Goal: Task Accomplishment & Management: Manage account settings

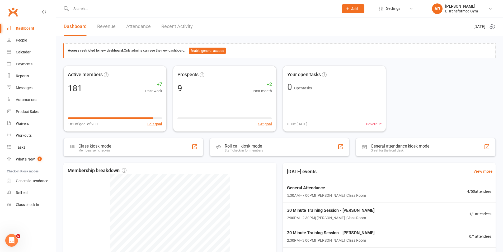
click at [83, 9] on input "text" at bounding box center [203, 8] width 266 height 7
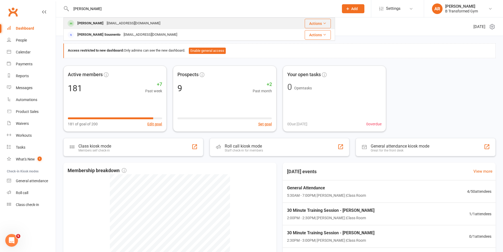
type input "[PERSON_NAME]"
click at [105, 22] on div "[EMAIL_ADDRESS][DOMAIN_NAME]" at bounding box center [133, 24] width 57 height 8
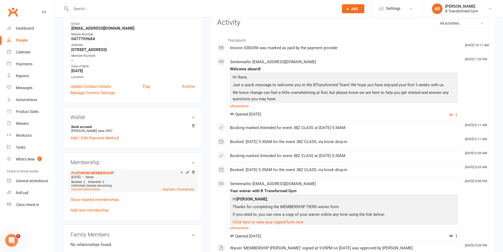
scroll to position [79, 0]
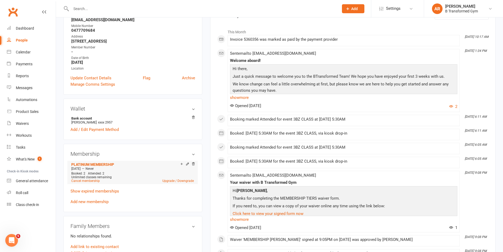
click at [132, 170] on div "[DATE] — Never" at bounding box center [132, 169] width 125 height 4
click at [188, 165] on icon at bounding box center [188, 164] width 4 height 4
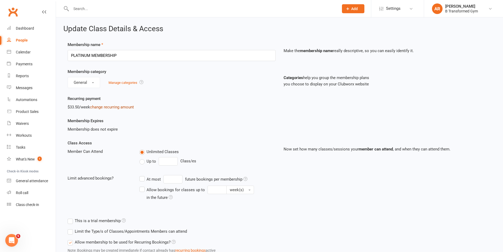
click at [108, 105] on link "change recurring amount" at bounding box center [112, 107] width 44 height 5
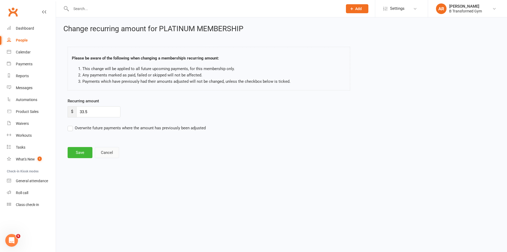
click at [114, 154] on button "Cancel" at bounding box center [107, 152] width 24 height 11
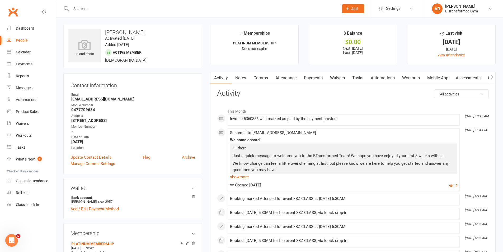
click at [313, 74] on link "Payments" at bounding box center [314, 78] width 26 height 12
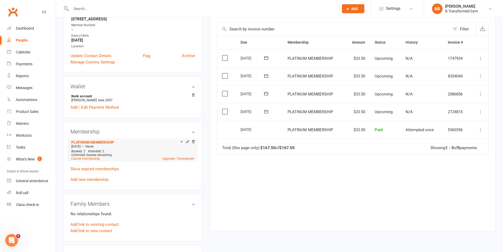
scroll to position [106, 0]
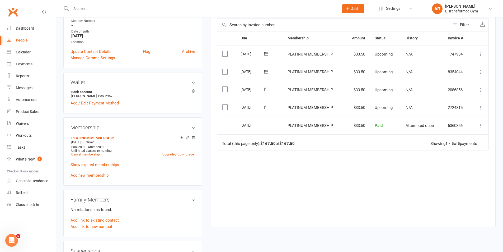
click at [98, 173] on link "Add new membership" at bounding box center [90, 175] width 38 height 5
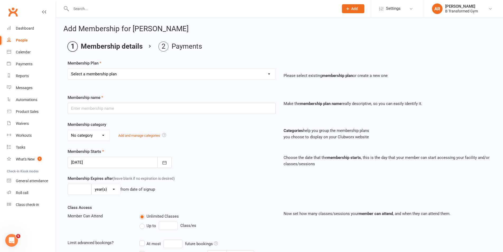
click at [121, 76] on select "Select a membership plan Create new Membership Plan 10 Class Pass- Gold Classes…" at bounding box center [172, 74] width 208 height 11
click at [131, 59] on main "Membership details Payments Membership Plan Select a membership plan Create new…" at bounding box center [279, 181] width 433 height 280
click at [29, 98] on div "Automations" at bounding box center [26, 100] width 21 height 4
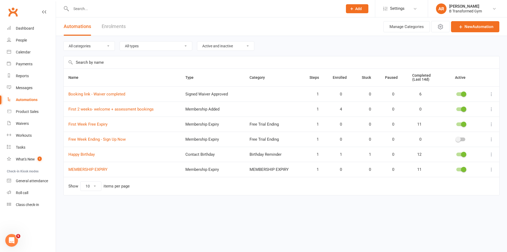
click at [459, 124] on div at bounding box center [461, 124] width 9 height 4
click at [457, 123] on input "checkbox" at bounding box center [457, 123] width 0 height 0
click at [460, 169] on div at bounding box center [461, 170] width 9 height 4
click at [457, 169] on input "checkbox" at bounding box center [457, 169] width 0 height 0
click at [90, 7] on input "text" at bounding box center [205, 8] width 270 height 7
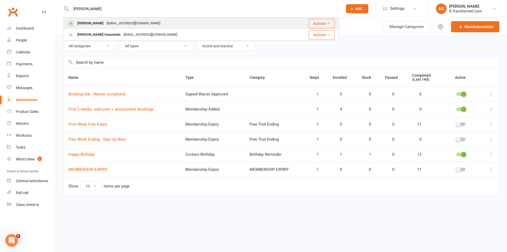
type input "[PERSON_NAME]"
click at [86, 19] on div "[PERSON_NAME] [EMAIL_ADDRESS][DOMAIN_NAME]" at bounding box center [173, 23] width 218 height 11
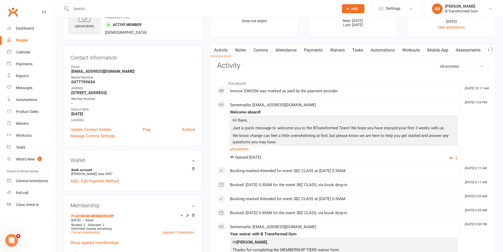
scroll to position [79, 0]
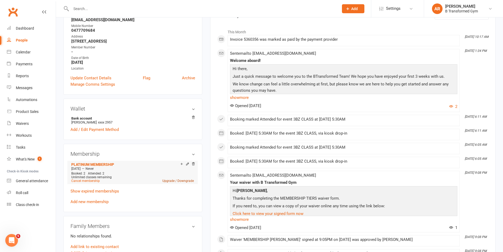
click at [166, 180] on link "Upgrade / Downgrade" at bounding box center [178, 181] width 31 height 4
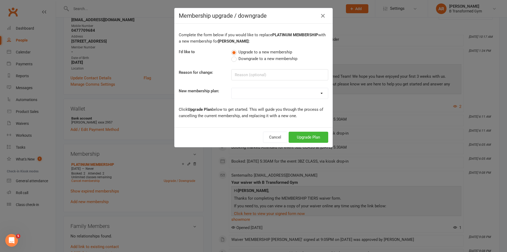
click at [243, 91] on select "10 Class Pass- Gold Classes OLD - Contract Membership - Minimum 12 months Fitne…" at bounding box center [280, 93] width 96 height 11
select select "20"
click at [232, 88] on select "10 Class Pass- Gold Classes OLD - Contract Membership - Minimum 12 months Fitne…" at bounding box center [280, 93] width 96 height 11
click at [235, 74] on input at bounding box center [280, 74] width 97 height 11
type input "f"
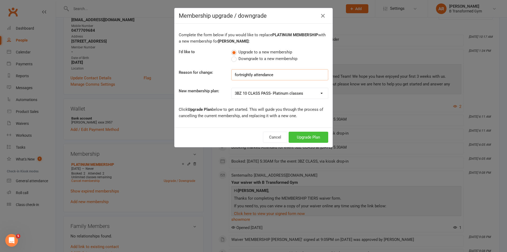
type input "fortnightly attendance"
click at [308, 134] on button "Upgrade Plan" at bounding box center [309, 137] width 40 height 11
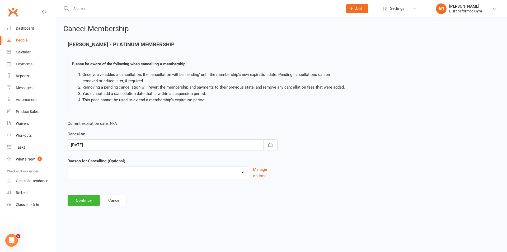
click at [107, 146] on div at bounding box center [173, 144] width 210 height 11
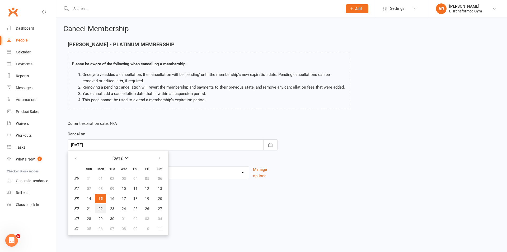
click at [102, 207] on span "22" at bounding box center [101, 208] width 4 height 4
type input "[DATE]"
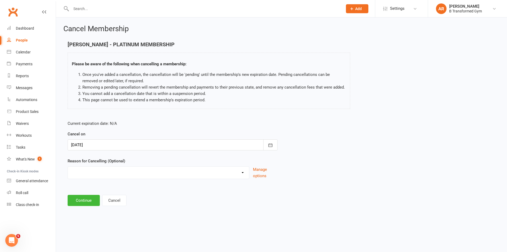
click at [86, 176] on select "Holiday Injury Other reason" at bounding box center [158, 172] width 181 height 11
select select "2"
click at [68, 167] on select "Holiday Injury Other reason" at bounding box center [158, 172] width 181 height 11
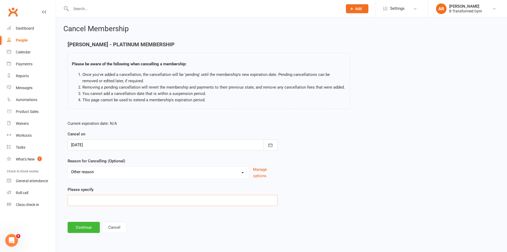
click at [88, 198] on input at bounding box center [173, 200] width 210 height 11
type input "fortnightly att"
click at [115, 226] on button "Cancel" at bounding box center [114, 227] width 24 height 11
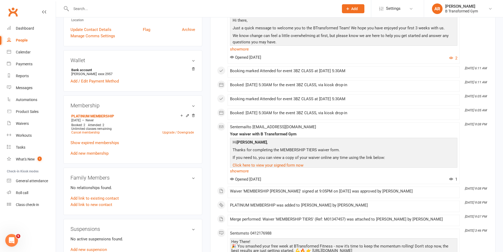
scroll to position [159, 0]
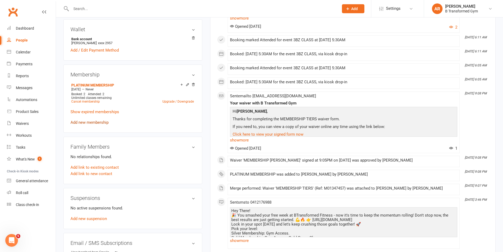
click at [92, 120] on link "Add new membership" at bounding box center [90, 122] width 38 height 5
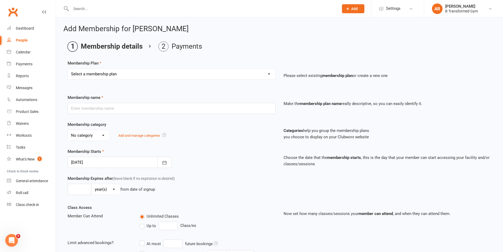
click at [135, 75] on select "Select a membership plan Create new Membership Plan 10 Class Pass- Gold Classes…" at bounding box center [172, 74] width 208 height 11
select select "21"
click at [68, 69] on select "Select a membership plan Create new Membership Plan 10 Class Pass- Gold Classes…" at bounding box center [172, 74] width 208 height 11
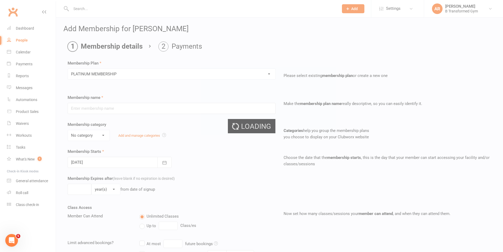
type input "PLATINUM MEMBERSHIP"
select select "1"
type input "0"
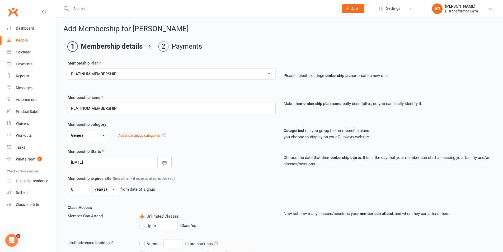
click at [193, 175] on div "Membership name PLATINUM MEMBERSHIP Make the membership plan name really descri…" at bounding box center [280, 207] width 424 height 227
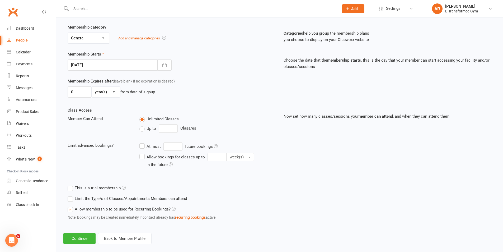
scroll to position [105, 0]
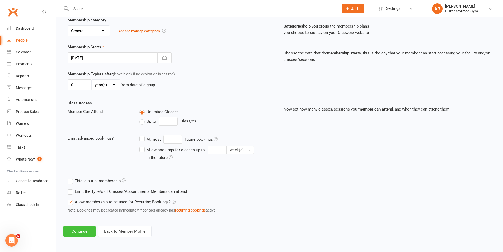
click at [80, 232] on button "Continue" at bounding box center [79, 231] width 32 height 11
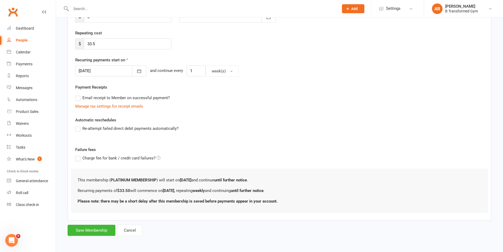
scroll to position [0, 0]
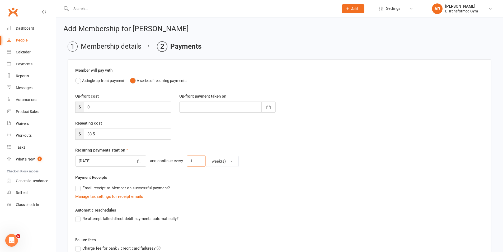
click at [192, 161] on input "1" at bounding box center [196, 160] width 19 height 11
type input "2"
click at [107, 161] on div at bounding box center [110, 160] width 71 height 11
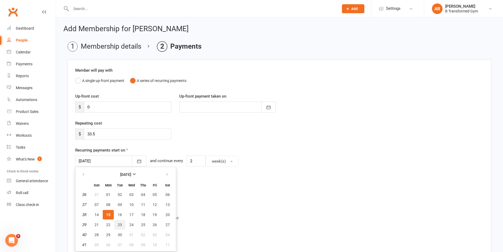
click at [117, 223] on button "23" at bounding box center [119, 225] width 11 height 10
type input "[DATE]"
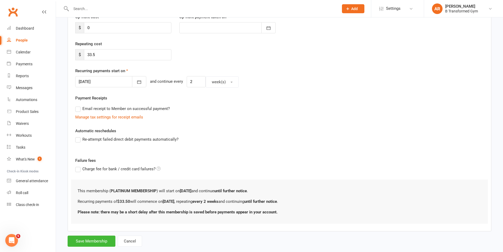
scroll to position [90, 0]
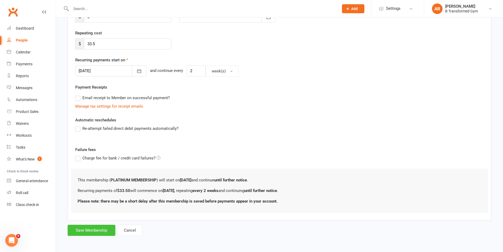
click at [92, 231] on button "Save Membership" at bounding box center [92, 230] width 48 height 11
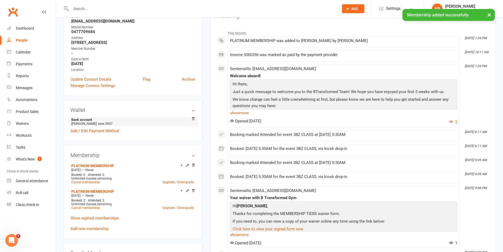
scroll to position [79, 0]
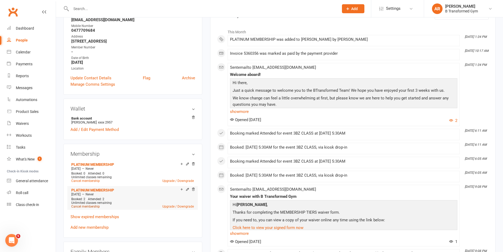
click at [91, 206] on link "Cancel membership" at bounding box center [85, 207] width 29 height 4
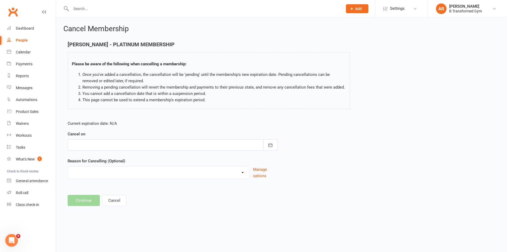
click at [88, 138] on div "Cancel on [DATE] Sun Mon Tue Wed Thu Fri Sat 36 31 01 02 03 04 05 06 37 07 08 0…" at bounding box center [173, 141] width 210 height 20
click at [87, 144] on div at bounding box center [173, 144] width 210 height 11
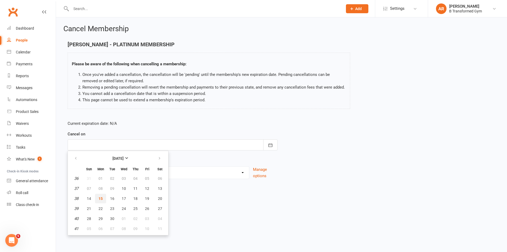
click at [99, 196] on span "15" at bounding box center [101, 198] width 4 height 4
type input "[DATE]"
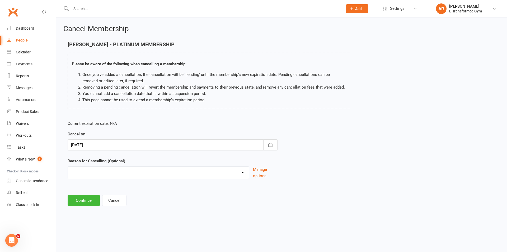
click at [98, 178] on div "Holiday Injury Other reason" at bounding box center [159, 172] width 182 height 13
drag, startPoint x: 98, startPoint y: 173, endPoint x: 98, endPoint y: 177, distance: 4.0
click at [98, 173] on select "Holiday Injury Other reason" at bounding box center [158, 172] width 181 height 11
select select "2"
click at [68, 167] on select "Holiday Injury Other reason" at bounding box center [158, 172] width 181 height 11
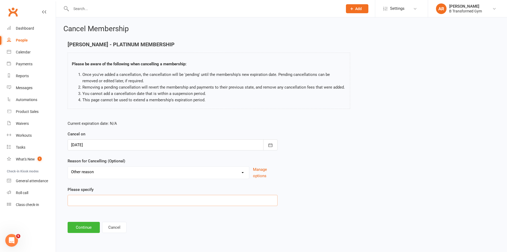
click at [97, 197] on input at bounding box center [173, 200] width 210 height 11
type input "change to fortnightly attendance"
drag, startPoint x: 85, startPoint y: 230, endPoint x: 90, endPoint y: 226, distance: 6.4
click at [85, 228] on button "Continue" at bounding box center [84, 227] width 32 height 11
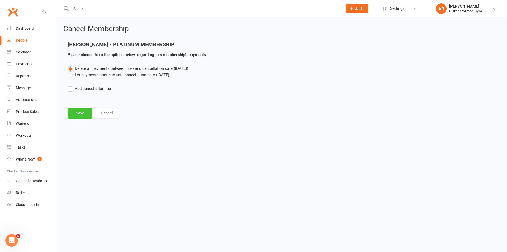
click at [75, 114] on button "Save" at bounding box center [80, 113] width 25 height 11
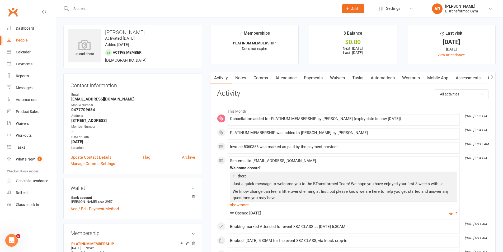
click at [86, 10] on input "text" at bounding box center [203, 8] width 266 height 7
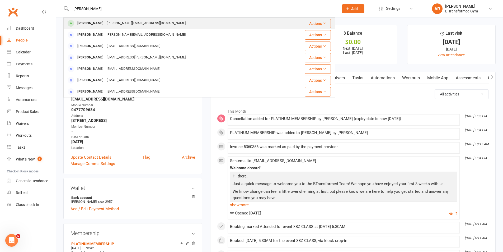
type input "[PERSON_NAME]"
click at [119, 20] on div "[PERSON_NAME][EMAIL_ADDRESS][DOMAIN_NAME]" at bounding box center [146, 24] width 82 height 8
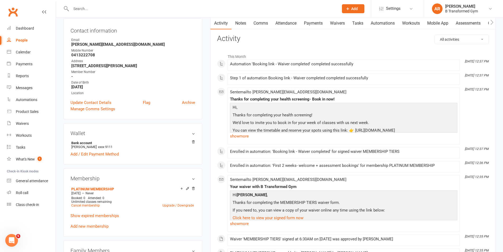
scroll to position [79, 0]
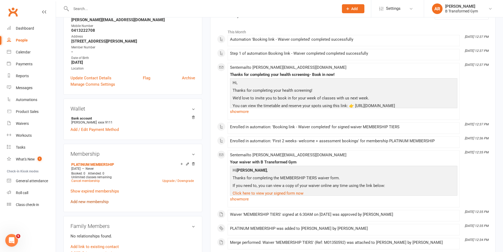
click at [98, 203] on link "Add new membership" at bounding box center [90, 201] width 38 height 5
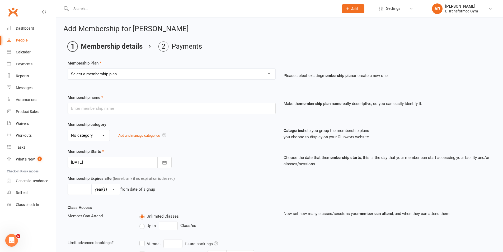
click at [132, 74] on select "Select a membership plan Create new Membership Plan 10 Class Pass- Gold Classes…" at bounding box center [172, 74] width 208 height 11
select select "22"
click at [68, 69] on select "Select a membership plan Create new Membership Plan 10 Class Pass- Gold Classes…" at bounding box center [172, 74] width 208 height 11
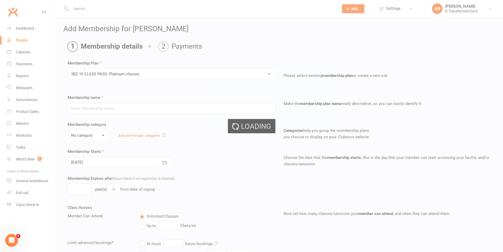
type input "3BZ 10 CLASS PASS- Platinum classes"
select select "2"
type input "3"
select select "2"
type input "10"
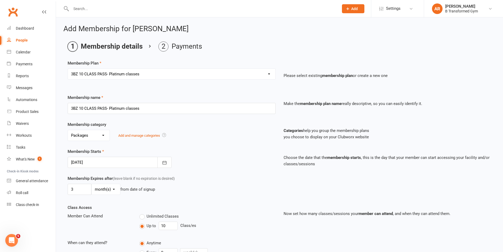
click at [130, 76] on select "Select a membership plan Create new Membership Plan 10 Class Pass- Gold Classes…" at bounding box center [172, 74] width 208 height 11
select select "21"
click at [68, 69] on select "Select a membership plan Create new Membership Plan 10 Class Pass- Gold Classes…" at bounding box center [172, 74] width 208 height 11
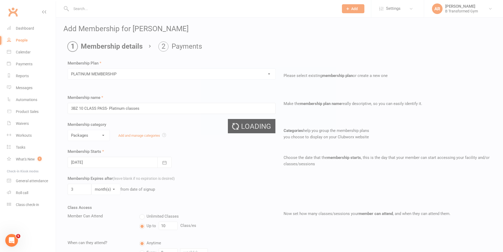
type input "PLATINUM MEMBERSHIP"
select select "1"
type input "0"
select select "3"
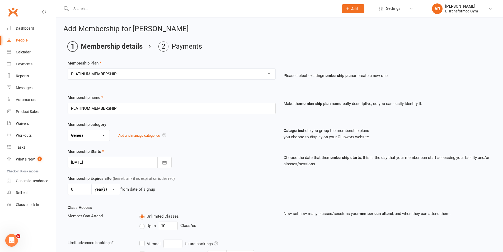
click at [207, 148] on div "Membership Starts [DATE] [DATE] Sun Mon Tue Wed Thu Fri Sat 36 31 01 02 03 04 0…" at bounding box center [172, 158] width 216 height 20
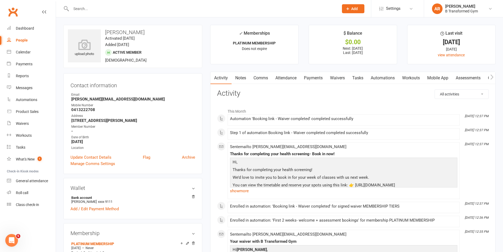
click at [317, 80] on link "Payments" at bounding box center [314, 78] width 26 height 12
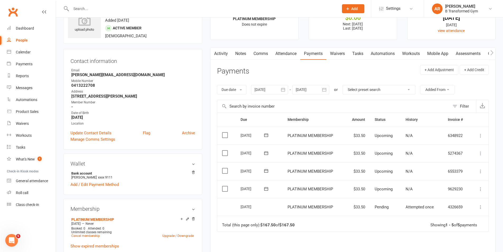
scroll to position [79, 0]
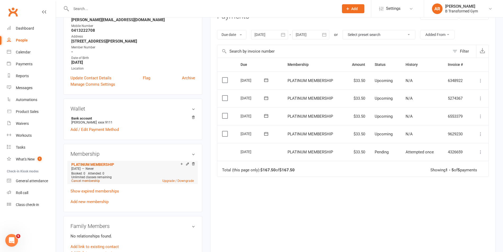
click at [90, 180] on link "Cancel membership" at bounding box center [85, 181] width 29 height 4
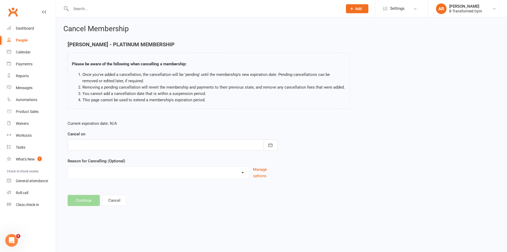
click at [113, 140] on div at bounding box center [173, 144] width 210 height 11
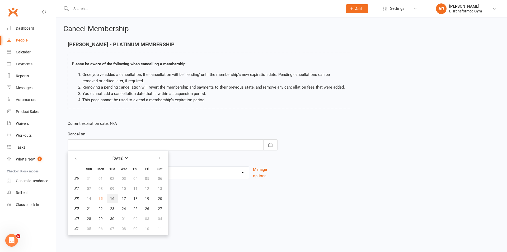
click at [114, 197] on span "16" at bounding box center [112, 198] width 4 height 4
type input "[DATE]"
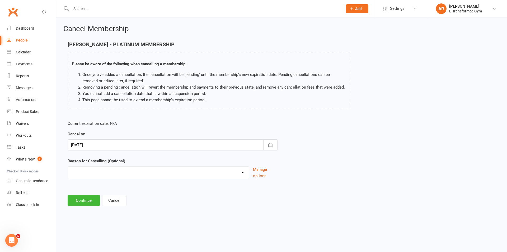
click at [114, 176] on select "Holiday Injury Other reason" at bounding box center [158, 172] width 181 height 11
select select "2"
click at [68, 167] on select "Holiday Injury Other reason" at bounding box center [158, 172] width 181 height 11
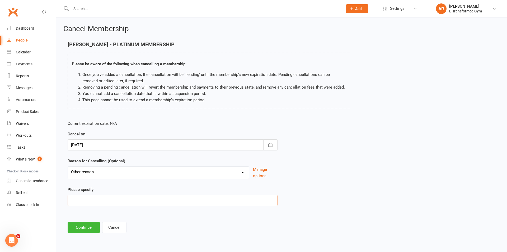
click at [114, 195] on input at bounding box center [173, 200] width 210 height 11
type input "change to fortnightly attendance"
click at [83, 226] on button "Continue" at bounding box center [84, 227] width 32 height 11
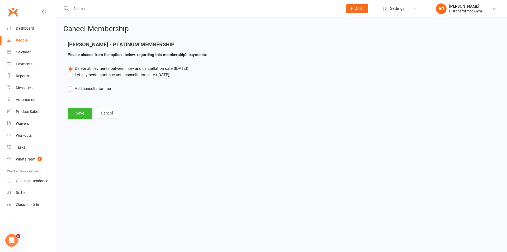
click at [68, 74] on label "Let payments continue until cancellation date ([DATE])" at bounding box center [119, 75] width 103 height 6
click at [68, 72] on input "Let payments continue until cancellation date ([DATE])" at bounding box center [69, 72] width 3 height 0
click at [87, 110] on button "Save" at bounding box center [80, 113] width 25 height 11
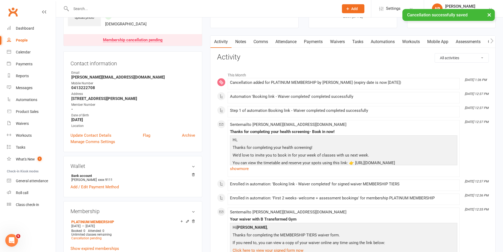
scroll to position [79, 0]
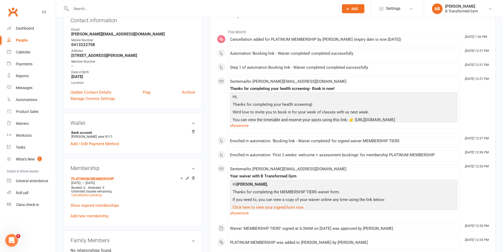
click at [96, 216] on link "Add new membership" at bounding box center [90, 216] width 38 height 5
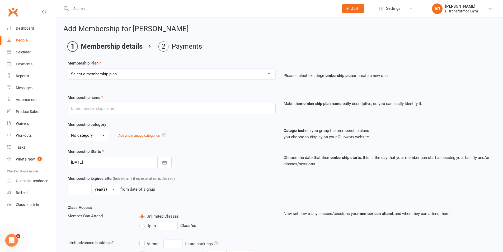
click at [124, 72] on select "Select a membership plan Create new Membership Plan 10 Class Pass- Gold Classes…" at bounding box center [172, 74] width 208 height 11
select select "21"
click at [68, 69] on select "Select a membership plan Create new Membership Plan 10 Class Pass- Gold Classes…" at bounding box center [172, 74] width 208 height 11
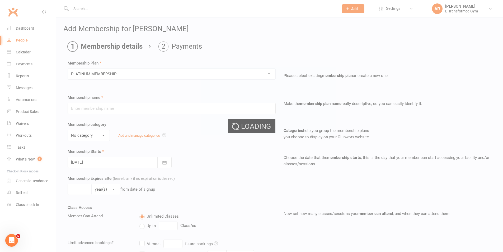
type input "PLATINUM MEMBERSHIP"
select select "1"
type input "0"
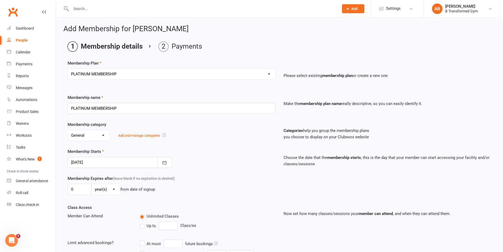
click at [102, 160] on div at bounding box center [120, 162] width 104 height 11
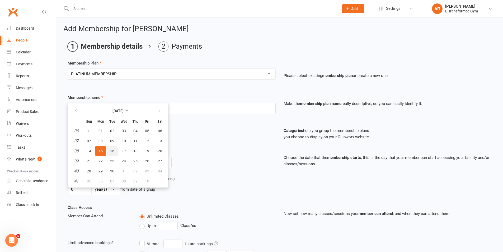
click at [111, 148] on button "16" at bounding box center [112, 151] width 11 height 10
type input "[DATE]"
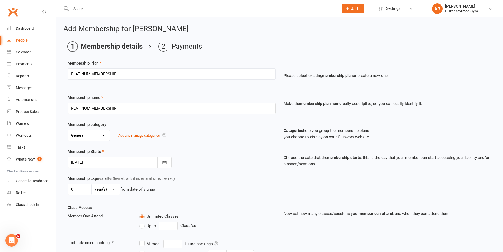
click at [231, 168] on div "Membership Starts [DATE] [DATE] Sun Mon Tue Wed Thu Fri Sat 36 31 01 02 03 04 0…" at bounding box center [280, 161] width 432 height 27
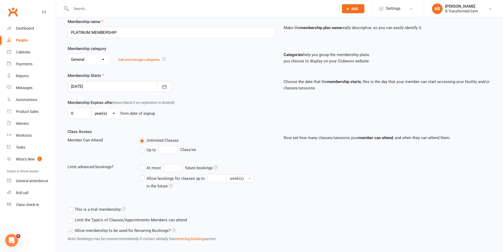
scroll to position [105, 0]
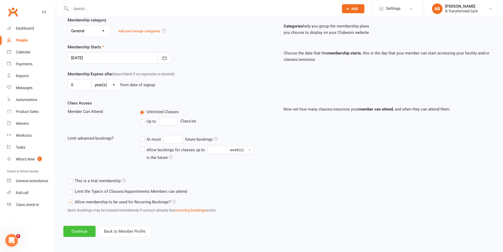
click at [85, 229] on button "Continue" at bounding box center [79, 231] width 32 height 11
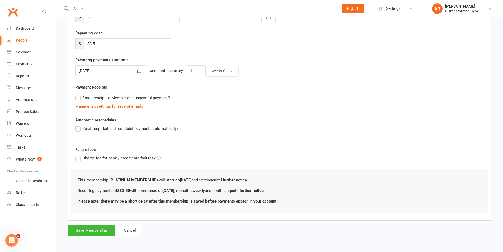
scroll to position [0, 0]
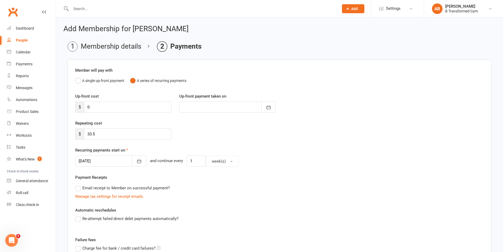
click at [108, 161] on div at bounding box center [110, 160] width 71 height 11
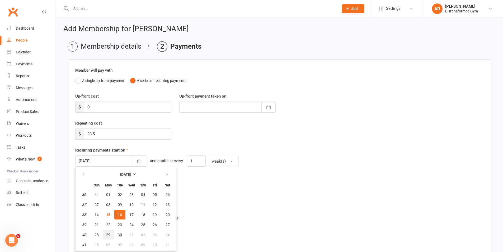
click at [108, 234] on span "29" at bounding box center [108, 235] width 4 height 4
type input "[DATE]"
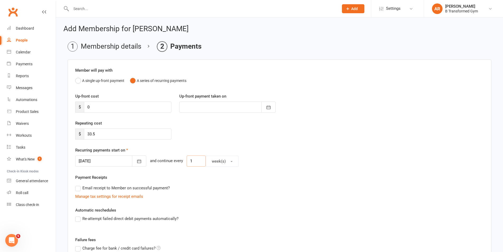
click at [190, 162] on input "1" at bounding box center [196, 160] width 19 height 11
type input "2"
click at [286, 178] on div "Payment Receipts Email receipt to Member on successful payment? Manage tax sett…" at bounding box center [279, 186] width 409 height 25
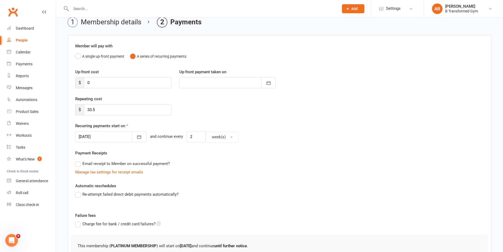
scroll to position [90, 0]
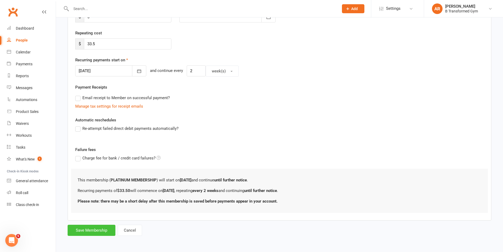
click at [92, 229] on button "Save Membership" at bounding box center [92, 230] width 48 height 11
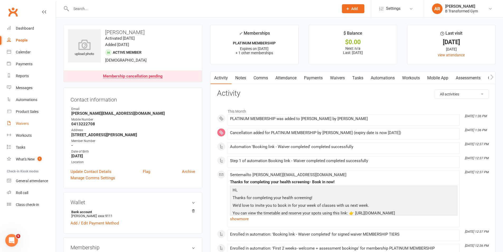
click at [25, 125] on div "Waivers" at bounding box center [22, 123] width 13 height 4
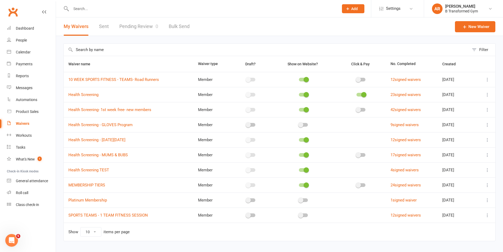
click at [110, 49] on input "text" at bounding box center [267, 50] width 406 height 12
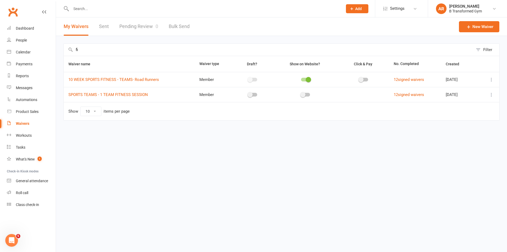
type input "f"
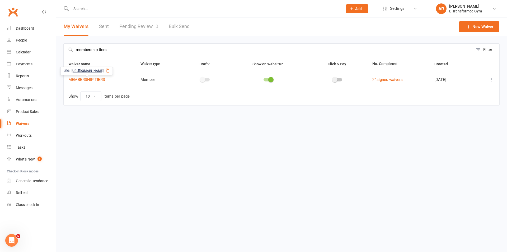
type input "membership tiers"
click at [95, 78] on link "MEMBERSHIP TIERS" at bounding box center [86, 79] width 37 height 5
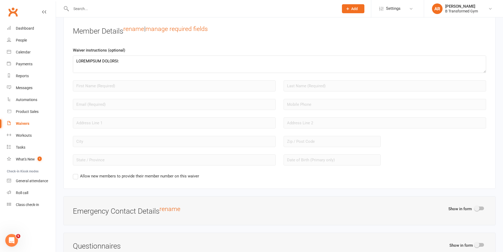
scroll to position [449, 0]
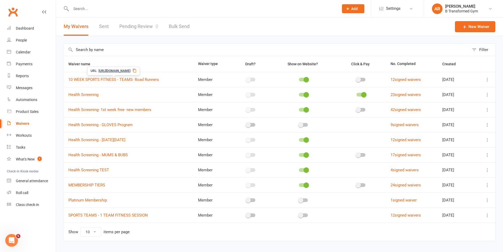
click at [118, 53] on input "text" at bounding box center [267, 50] width 406 height 12
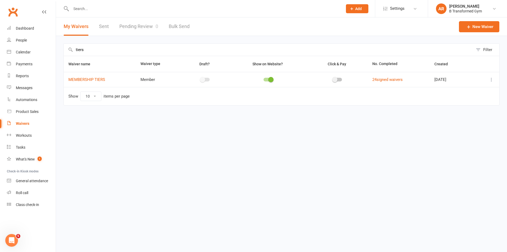
type input "tiers"
click at [492, 80] on icon at bounding box center [491, 79] width 5 height 5
click at [458, 100] on link "Duplicate waiver" at bounding box center [464, 100] width 62 height 11
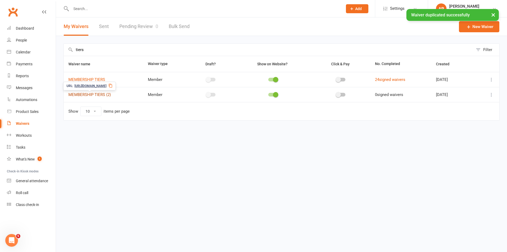
click at [101, 93] on link "MEMBERSHIP TIERS (2)" at bounding box center [89, 94] width 43 height 5
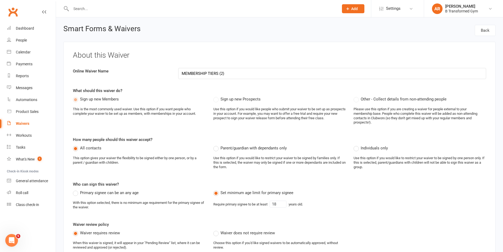
drag, startPoint x: 246, startPoint y: 73, endPoint x: 121, endPoint y: 78, distance: 125.1
click at [121, 78] on div "Online Waiver Name MEMBERSHIP TIERS (2)" at bounding box center [280, 73] width 422 height 11
click at [280, 90] on div "What should this waiver do? Sign up new Members This is the most commonly used …" at bounding box center [280, 108] width 414 height 42
click at [184, 73] on input "upgrade to platinum + fitness passport" at bounding box center [332, 73] width 308 height 11
type input "Upgrade to Platinum + Fitness Passport"
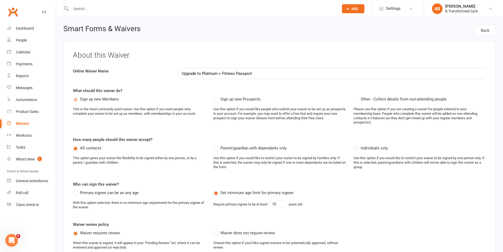
click at [393, 222] on div "Waiver review policy Waiver requires review When this waiver is signed, it will…" at bounding box center [280, 246] width 414 height 50
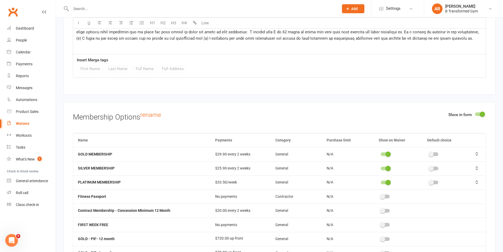
scroll to position [951, 0]
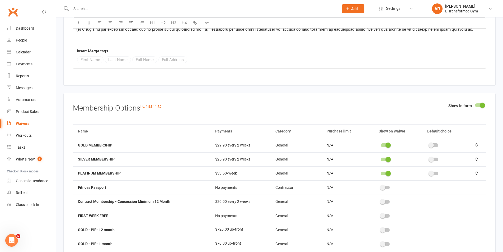
click at [385, 142] on td at bounding box center [398, 145] width 49 height 14
click at [383, 145] on div at bounding box center [385, 145] width 9 height 4
click at [381, 144] on input "checkbox" at bounding box center [381, 144] width 0 height 0
click at [382, 159] on div at bounding box center [385, 160] width 9 height 4
click at [381, 159] on input "checkbox" at bounding box center [381, 159] width 0 height 0
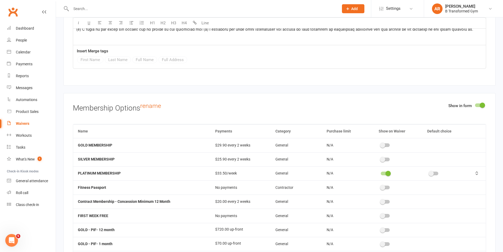
click at [382, 172] on div at bounding box center [385, 174] width 9 height 4
click at [381, 173] on input "checkbox" at bounding box center [381, 173] width 0 height 0
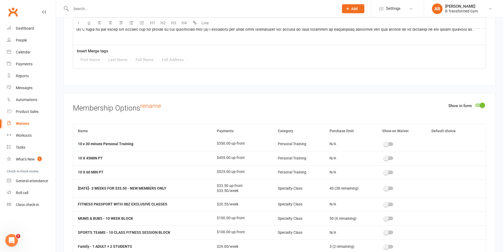
scroll to position [317, 0]
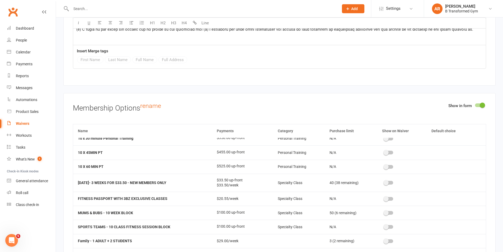
click at [390, 197] on div at bounding box center [389, 199] width 9 height 4
click at [385, 198] on input "checkbox" at bounding box center [385, 198] width 0 height 0
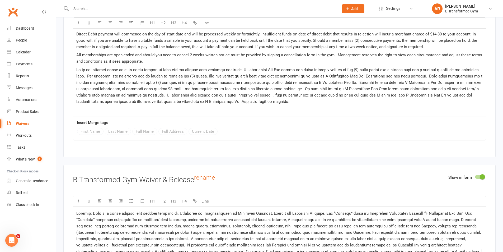
scroll to position [631, 0]
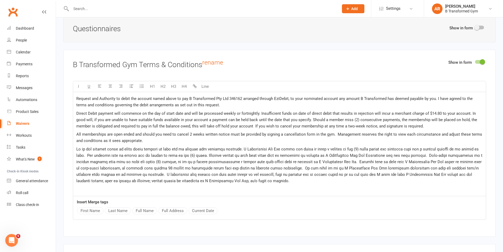
click at [282, 181] on p at bounding box center [279, 165] width 407 height 38
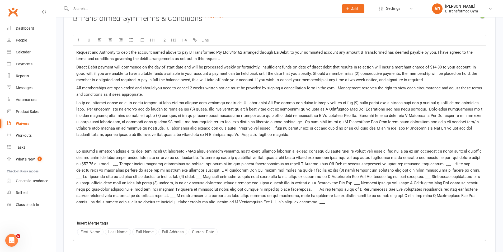
scroll to position [684, 0]
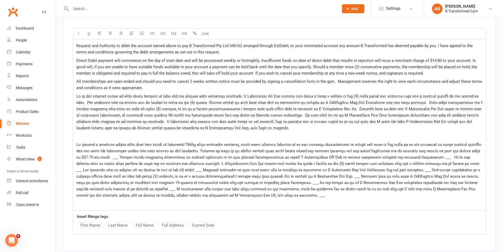
click at [420, 158] on span at bounding box center [279, 170] width 407 height 56
drag, startPoint x: 431, startPoint y: 164, endPoint x: 426, endPoint y: 164, distance: 5.6
click at [426, 164] on span at bounding box center [279, 170] width 407 height 56
drag, startPoint x: 382, startPoint y: 169, endPoint x: 377, endPoint y: 170, distance: 4.5
click at [377, 170] on span at bounding box center [279, 170] width 407 height 56
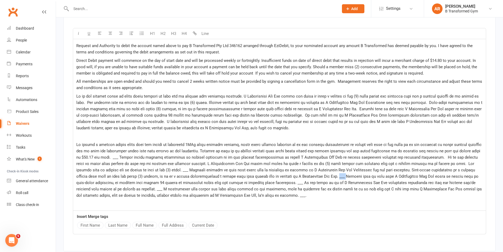
drag, startPoint x: 306, startPoint y: 175, endPoint x: 301, endPoint y: 175, distance: 5.8
click at [301, 175] on span at bounding box center [279, 170] width 407 height 56
drag, startPoint x: 253, startPoint y: 182, endPoint x: 247, endPoint y: 182, distance: 5.8
click at [247, 182] on span at bounding box center [279, 170] width 407 height 56
click at [230, 196] on span at bounding box center [279, 170] width 407 height 56
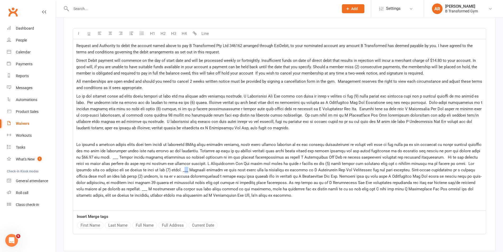
drag, startPoint x: 152, startPoint y: 171, endPoint x: 148, endPoint y: 171, distance: 4.0
click at [148, 171] on span at bounding box center [279, 170] width 407 height 56
drag, startPoint x: 100, startPoint y: 188, endPoint x: 94, endPoint y: 188, distance: 5.6
click at [94, 188] on span at bounding box center [279, 170] width 407 height 56
drag, startPoint x: 279, startPoint y: 130, endPoint x: 93, endPoint y: 55, distance: 200.5
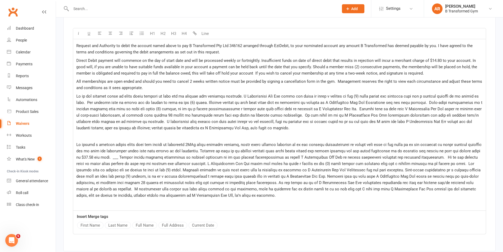
click at [82, 94] on p at bounding box center [279, 112] width 407 height 38
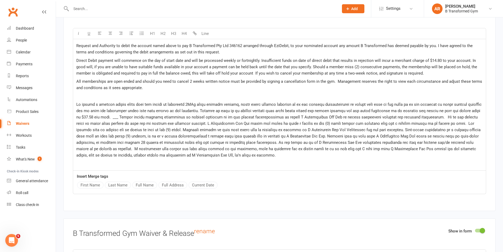
click at [101, 118] on span at bounding box center [279, 130] width 407 height 56
click at [217, 96] on p "﻿" at bounding box center [279, 96] width 407 height 6
drag, startPoint x: 147, startPoint y: 87, endPoint x: 72, endPoint y: 44, distance: 86.9
click at [72, 44] on div "Show in form B Transformed Gym Terms & Conditions rename U H1 H2 H3 H4 Line Req…" at bounding box center [279, 104] width 433 height 214
copy div "Request and Authority to debit the account named above to pay B Transformed Pty…"
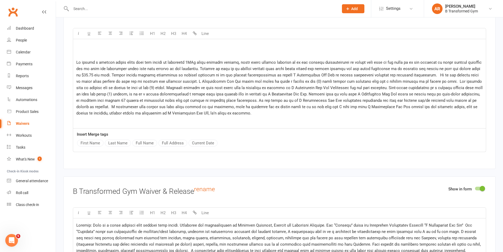
click at [76, 60] on span at bounding box center [280, 88] width 408 height 56
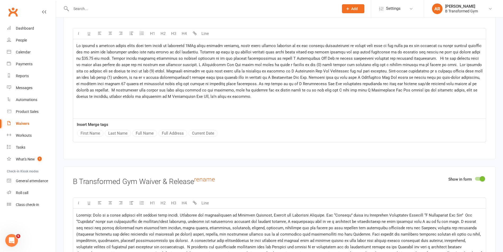
click at [285, 103] on p at bounding box center [279, 105] width 407 height 6
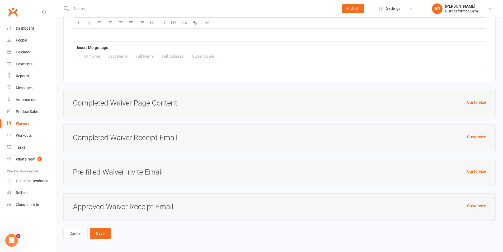
scroll to position [1699, 0]
click at [101, 232] on button "Save" at bounding box center [100, 233] width 21 height 11
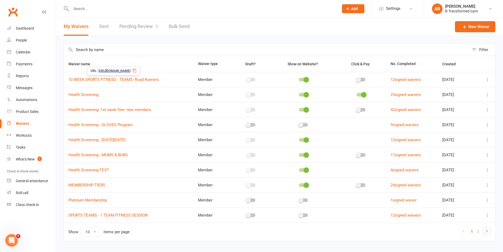
click at [111, 47] on input "text" at bounding box center [267, 50] width 406 height 12
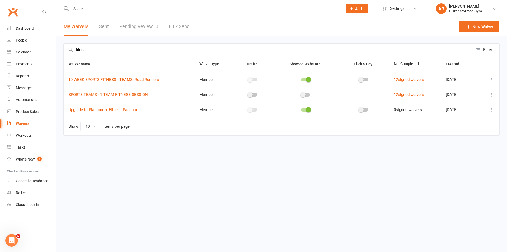
type input "fitness"
click at [492, 109] on icon at bounding box center [491, 109] width 5 height 5
click at [464, 142] on link "Copy external link to clipboard" at bounding box center [464, 141] width 62 height 11
click at [93, 8] on input "text" at bounding box center [205, 8] width 270 height 7
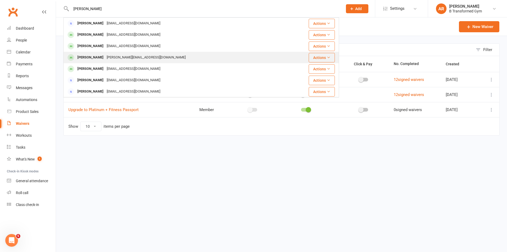
type input "[PERSON_NAME]"
click at [105, 61] on div "[PERSON_NAME][EMAIL_ADDRESS][DOMAIN_NAME]" at bounding box center [146, 58] width 82 height 8
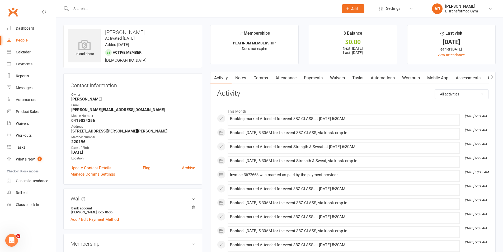
click at [315, 77] on link "Payments" at bounding box center [314, 78] width 26 height 12
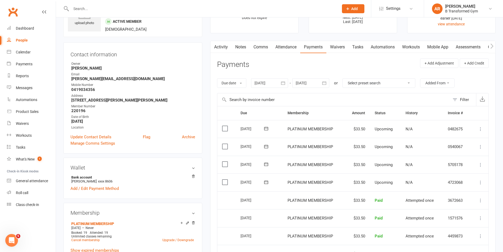
scroll to position [53, 0]
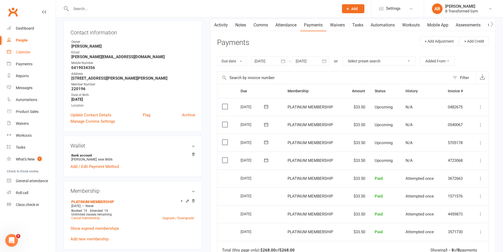
click at [21, 53] on div "Calendar" at bounding box center [23, 52] width 15 height 4
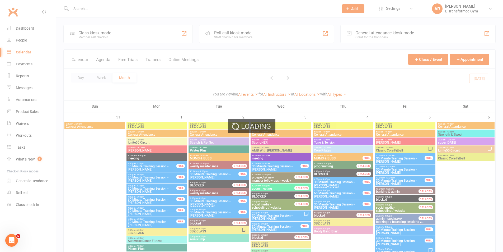
click at [153, 59] on div "Loading" at bounding box center [251, 126] width 503 height 252
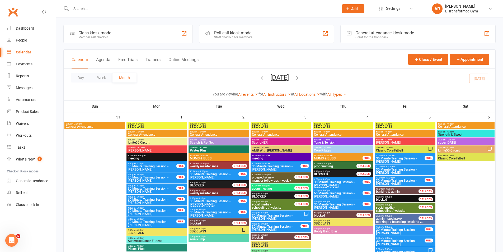
click at [153, 59] on button "Trainers" at bounding box center [153, 62] width 15 height 11
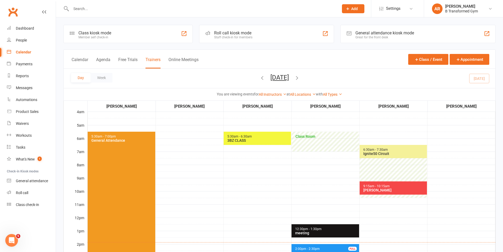
click at [259, 136] on span "5:30am - 6:30am 3BZ CLASS" at bounding box center [257, 138] width 67 height 13
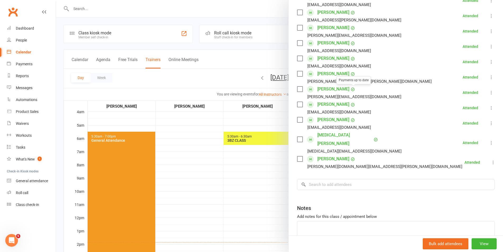
scroll to position [106, 0]
click at [325, 103] on link "[PERSON_NAME]" at bounding box center [334, 104] width 32 height 8
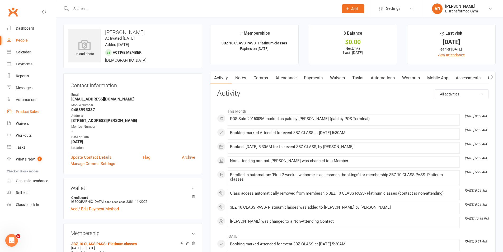
click at [33, 110] on div "Product Sales" at bounding box center [27, 111] width 23 height 4
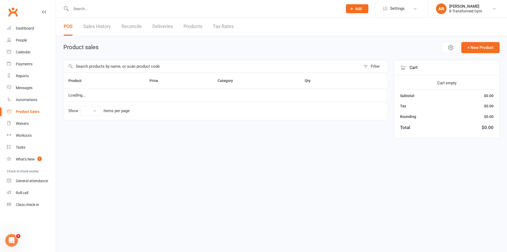
select select "25"
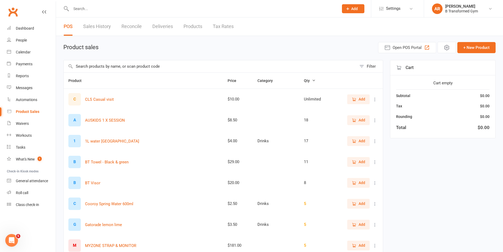
click at [98, 23] on link "Sales History" at bounding box center [97, 26] width 28 height 18
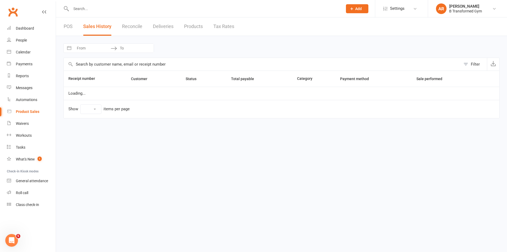
select select "100"
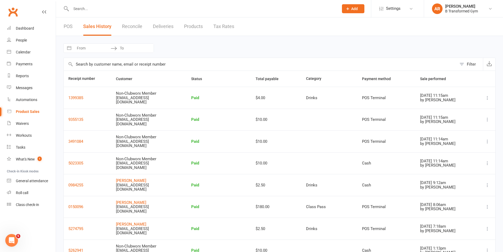
click at [95, 50] on input "From" at bounding box center [92, 48] width 37 height 9
select select "7"
select select "2025"
select select "8"
select select "2025"
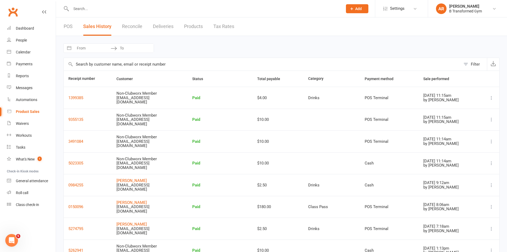
select select "9"
select select "2025"
select select "10"
select select "2025"
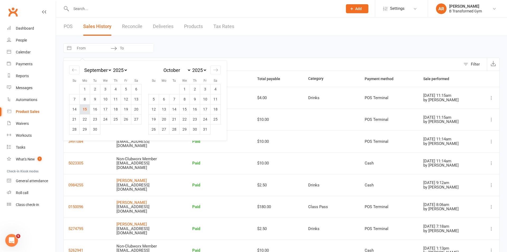
click at [85, 106] on td "15" at bounding box center [85, 109] width 10 height 10
type input "[DATE]"
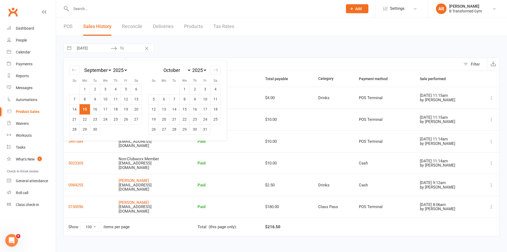
click at [85, 109] on td "15" at bounding box center [85, 109] width 10 height 10
type input "[DATE]"
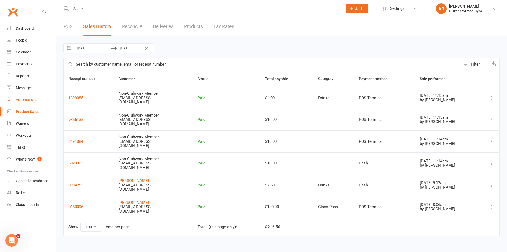
click at [24, 97] on link "Automations" at bounding box center [31, 100] width 49 height 12
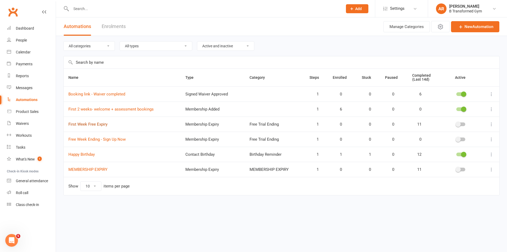
click at [99, 123] on link "First Week Free Expiry" at bounding box center [87, 124] width 39 height 5
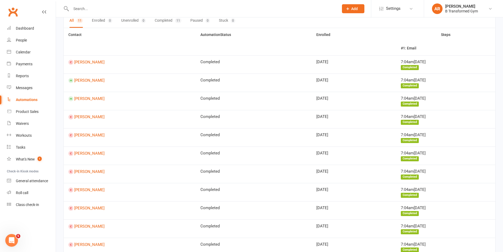
scroll to position [64, 0]
